Goal: Task Accomplishment & Management: Use online tool/utility

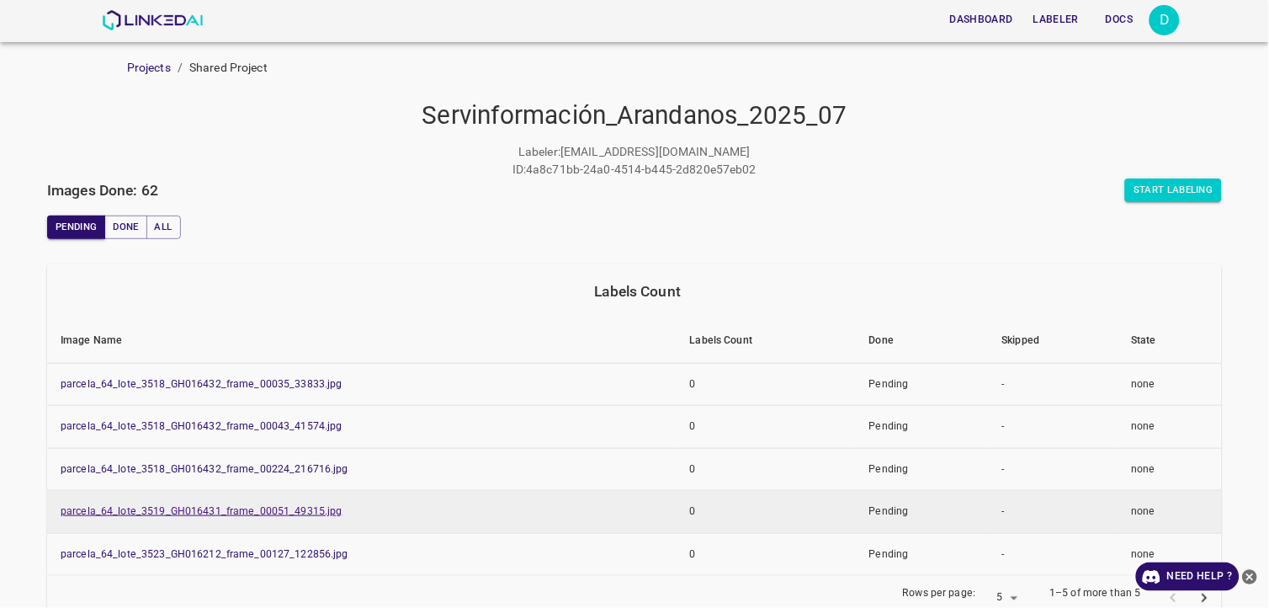
scroll to position [422, 0]
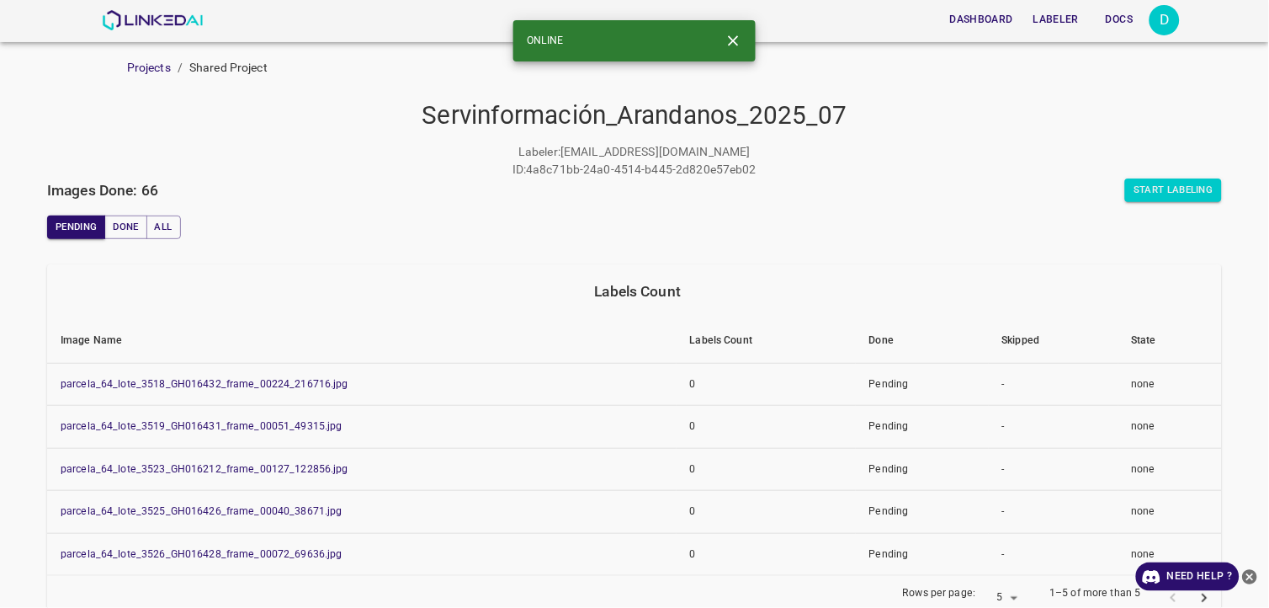
scroll to position [422, 0]
